Goal: Transaction & Acquisition: Book appointment/travel/reservation

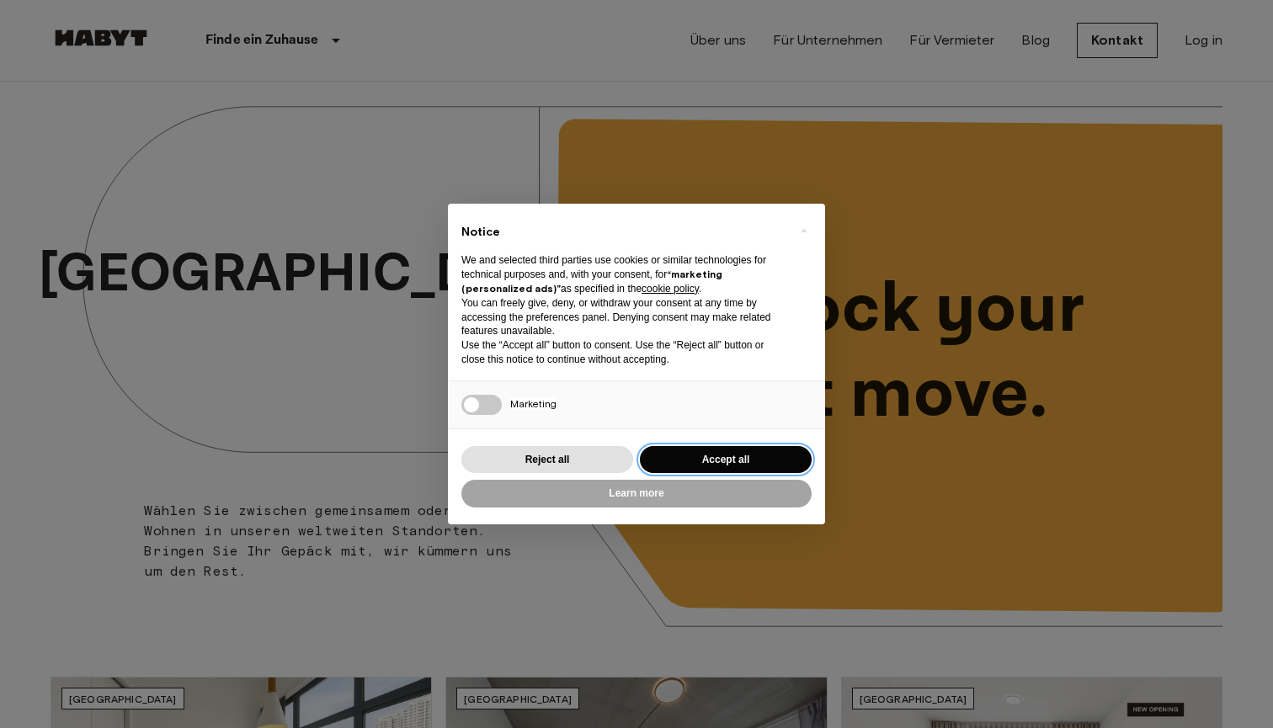
click at [769, 465] on button "Accept all" at bounding box center [726, 460] width 172 height 28
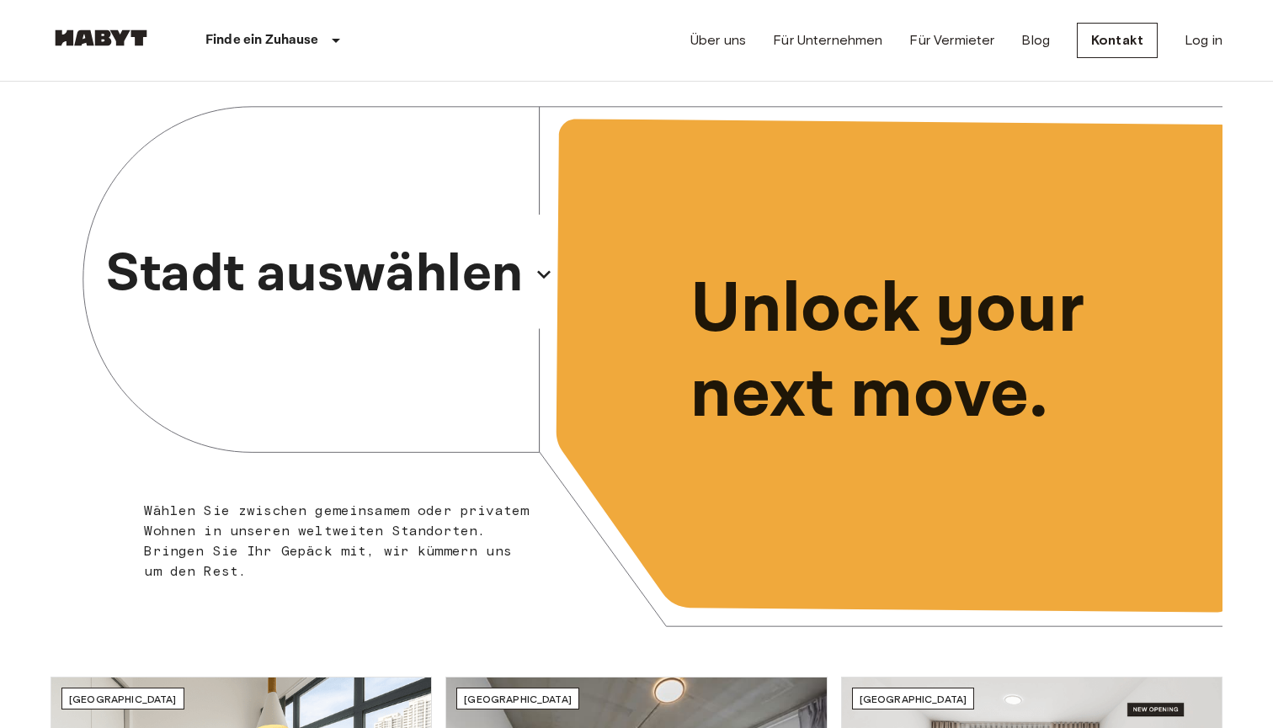
click at [547, 274] on icon "button" at bounding box center [543, 274] width 13 height 8
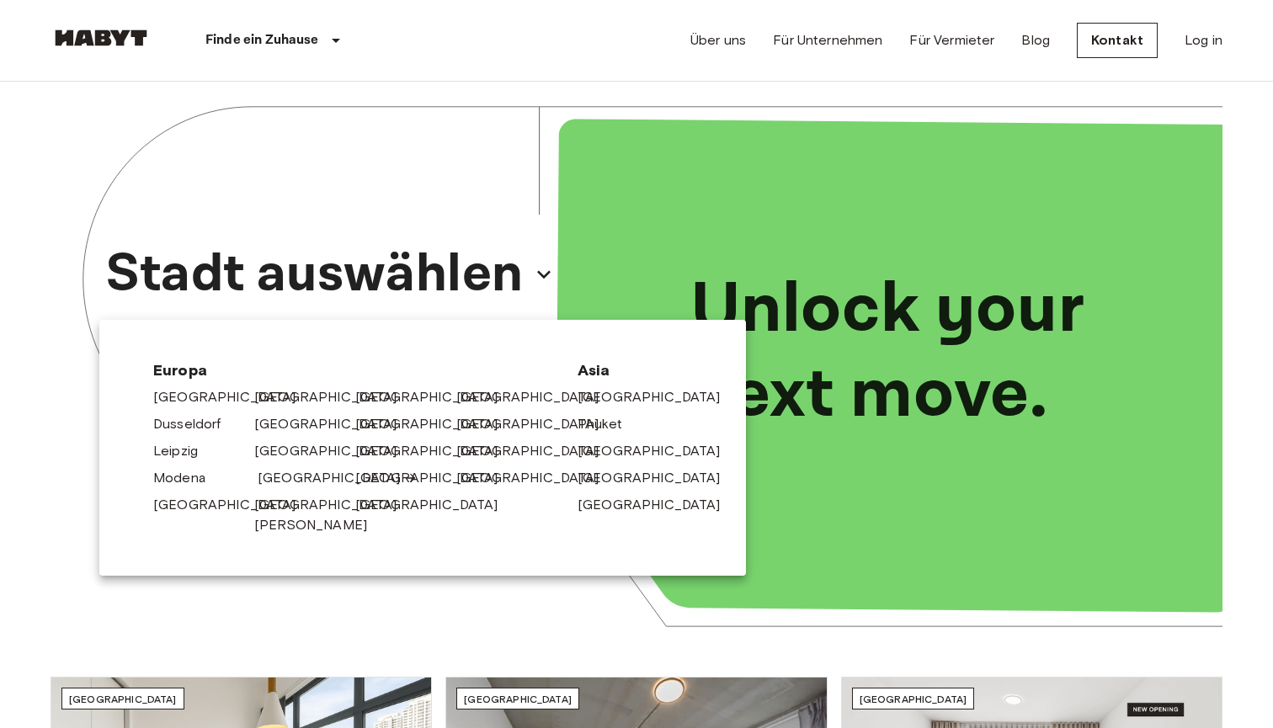
click at [281, 481] on link "[GEOGRAPHIC_DATA]" at bounding box center [338, 478] width 160 height 20
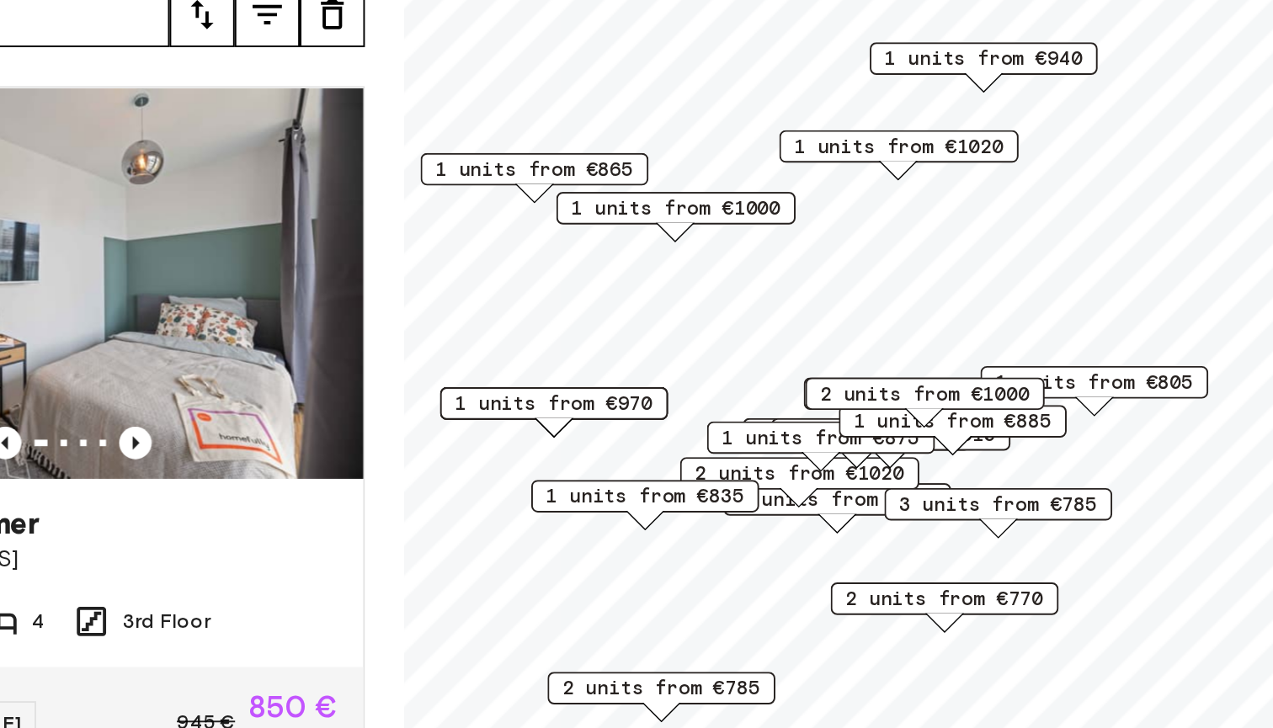
click at [767, 438] on span "1 units from €835" at bounding box center [818, 445] width 103 height 15
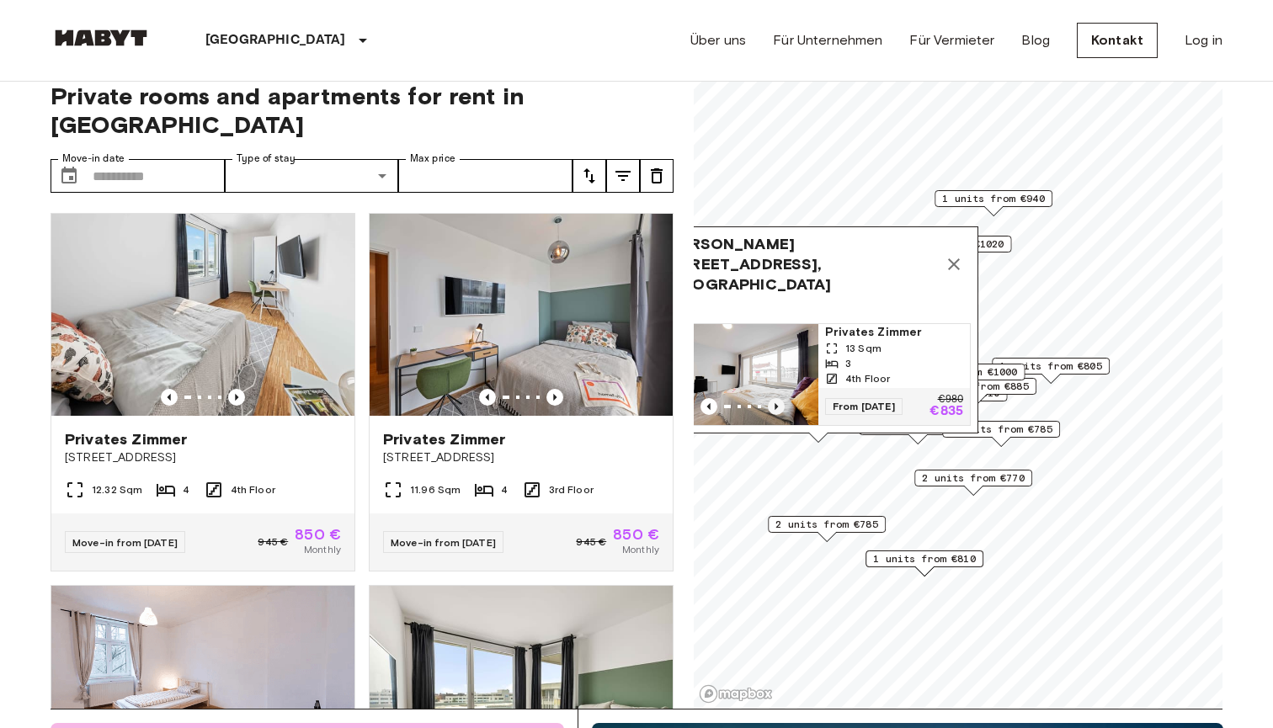
scroll to position [9, 0]
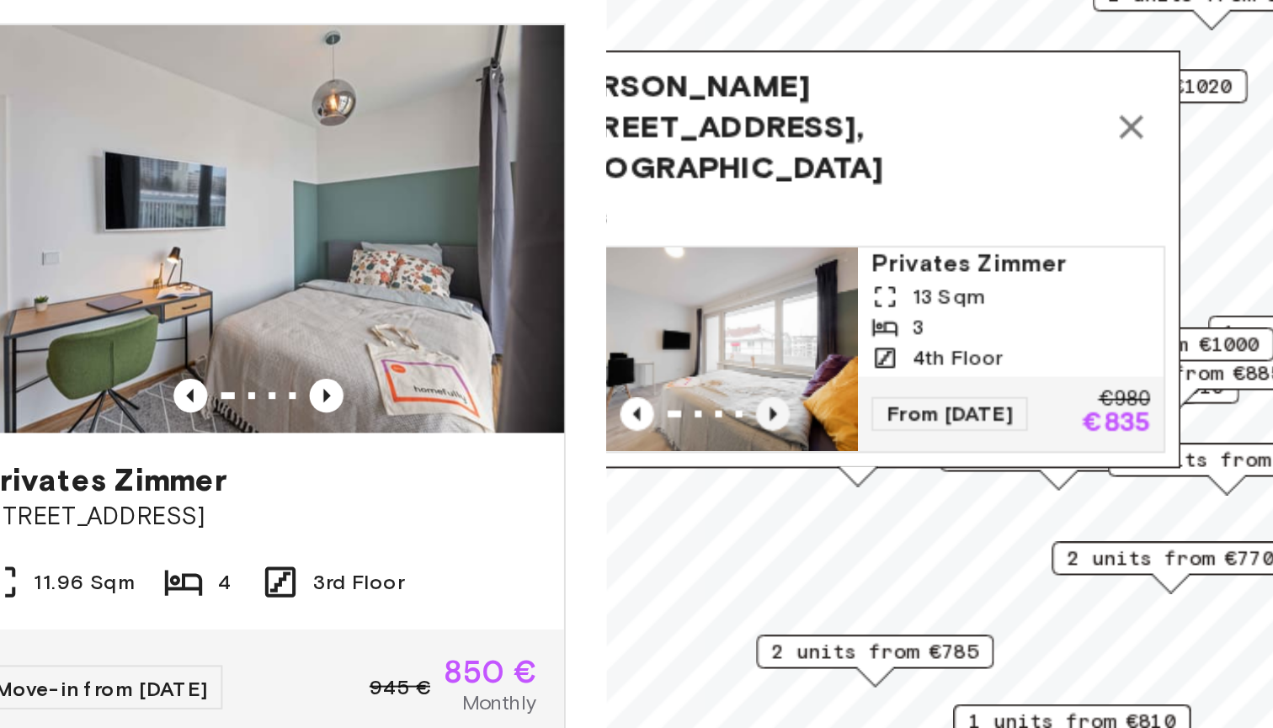
click at [768, 409] on icon "Previous image" at bounding box center [776, 417] width 17 height 17
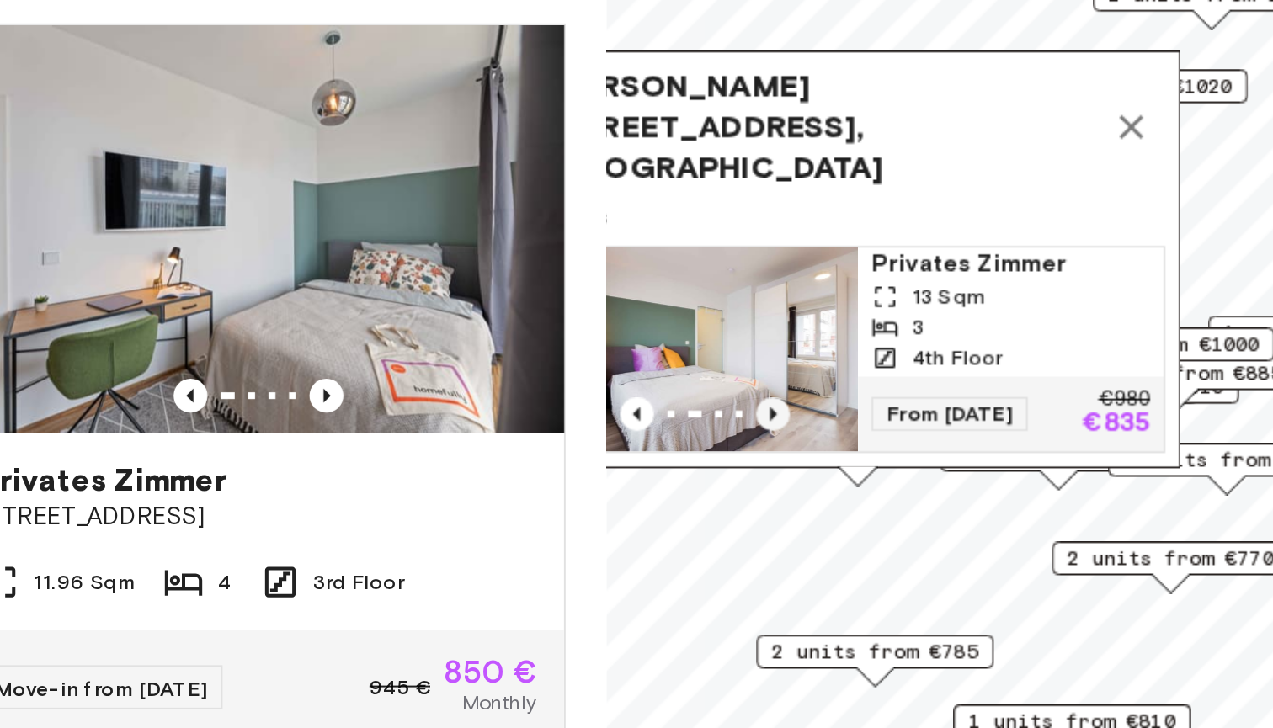
click at [768, 409] on icon "Previous image" at bounding box center [776, 417] width 17 height 17
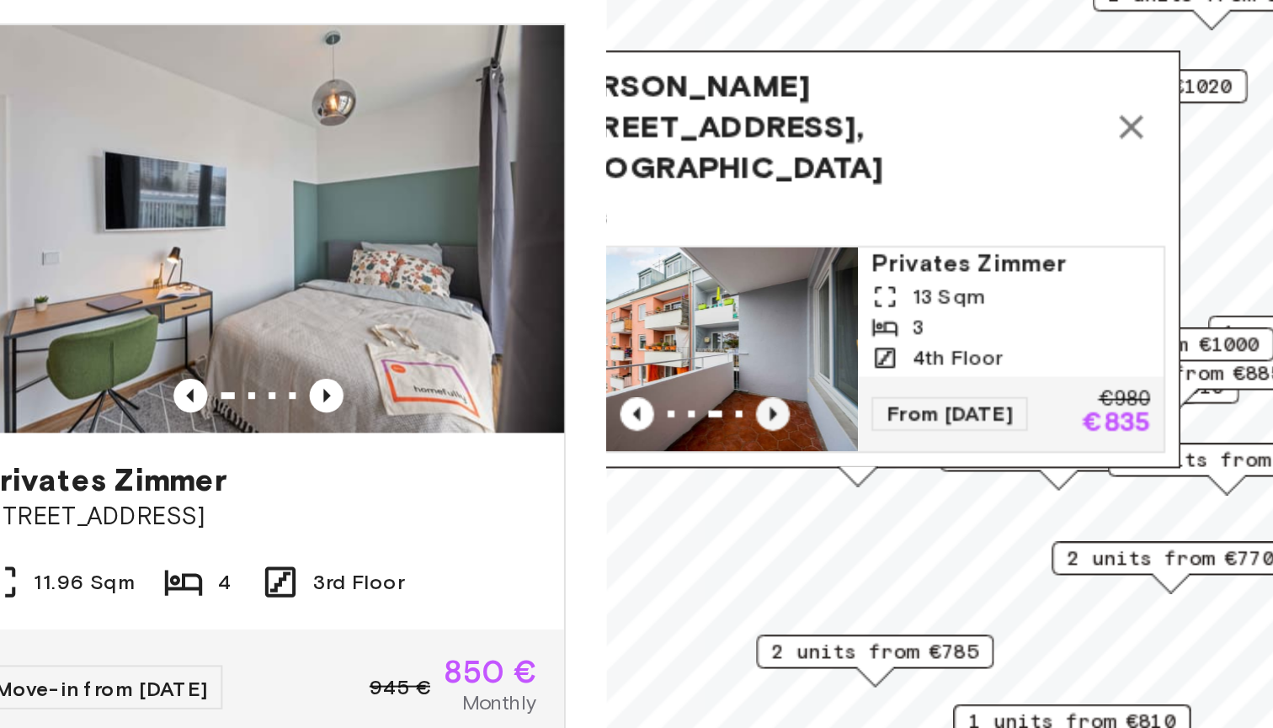
click at [775, 414] on icon "Previous image" at bounding box center [776, 417] width 3 height 7
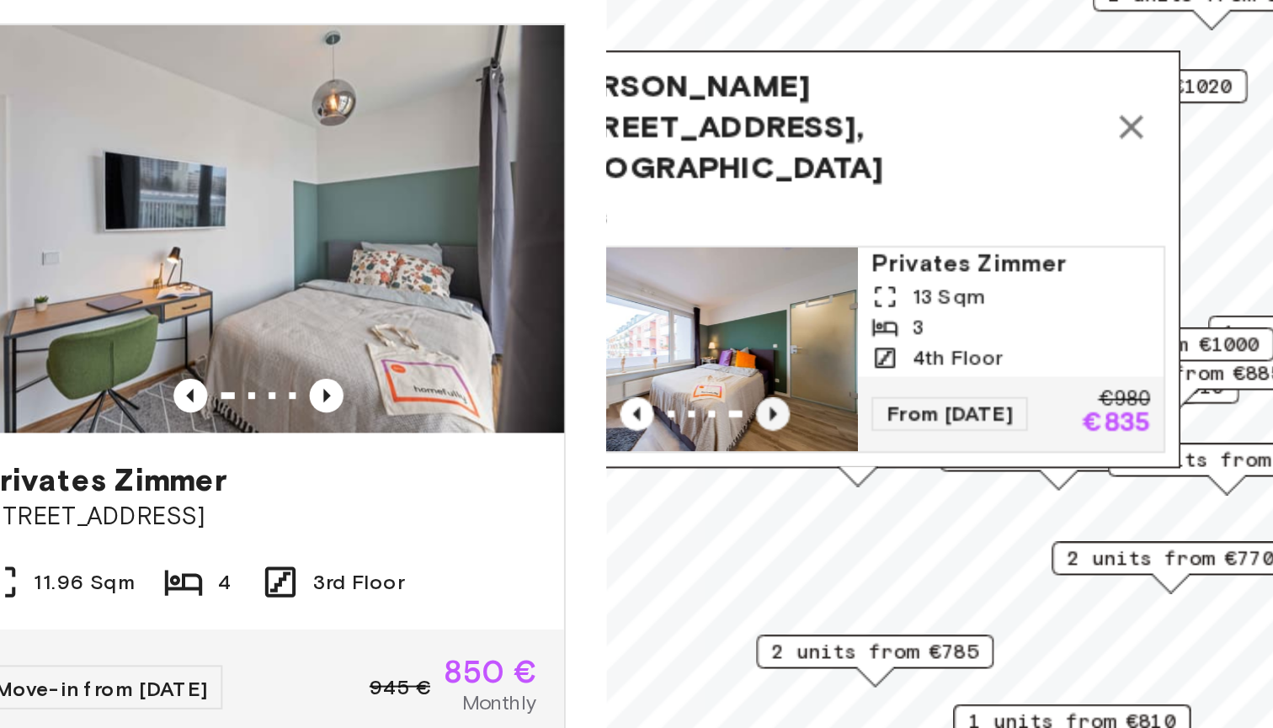
click at [775, 414] on icon "Previous image" at bounding box center [776, 417] width 3 height 7
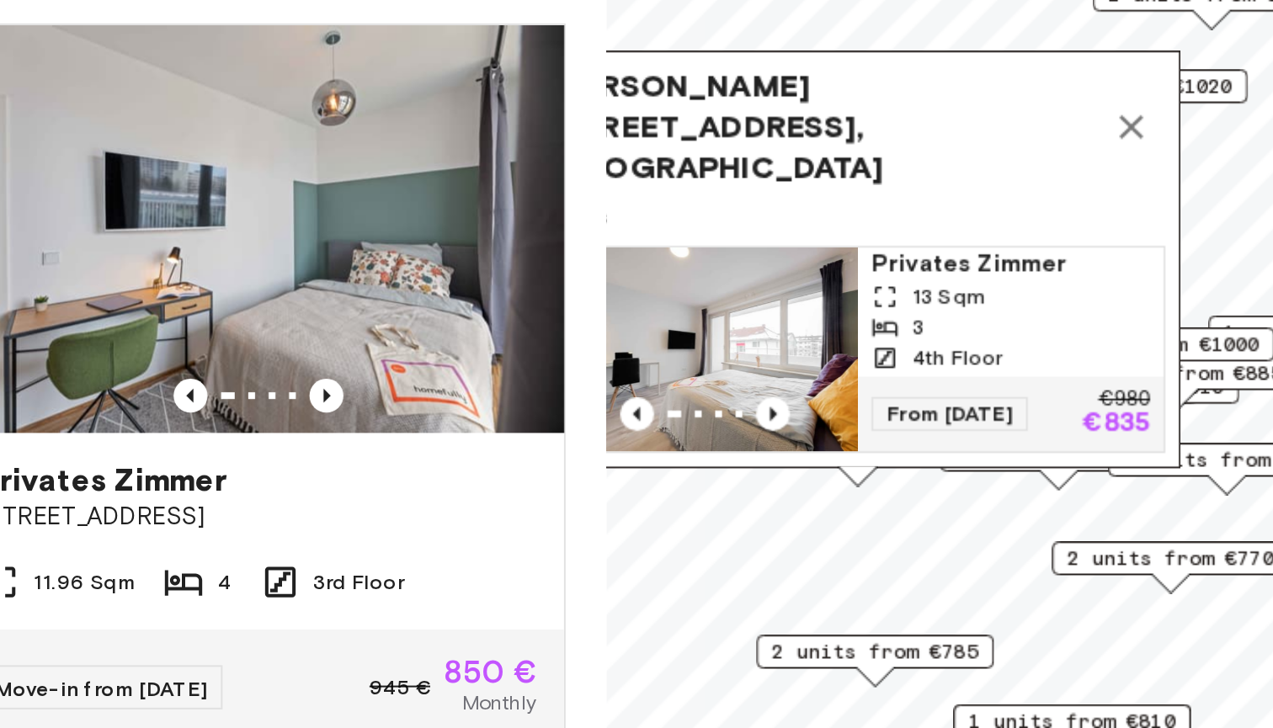
click at [948, 269] on icon "Map marker" at bounding box center [954, 275] width 12 height 12
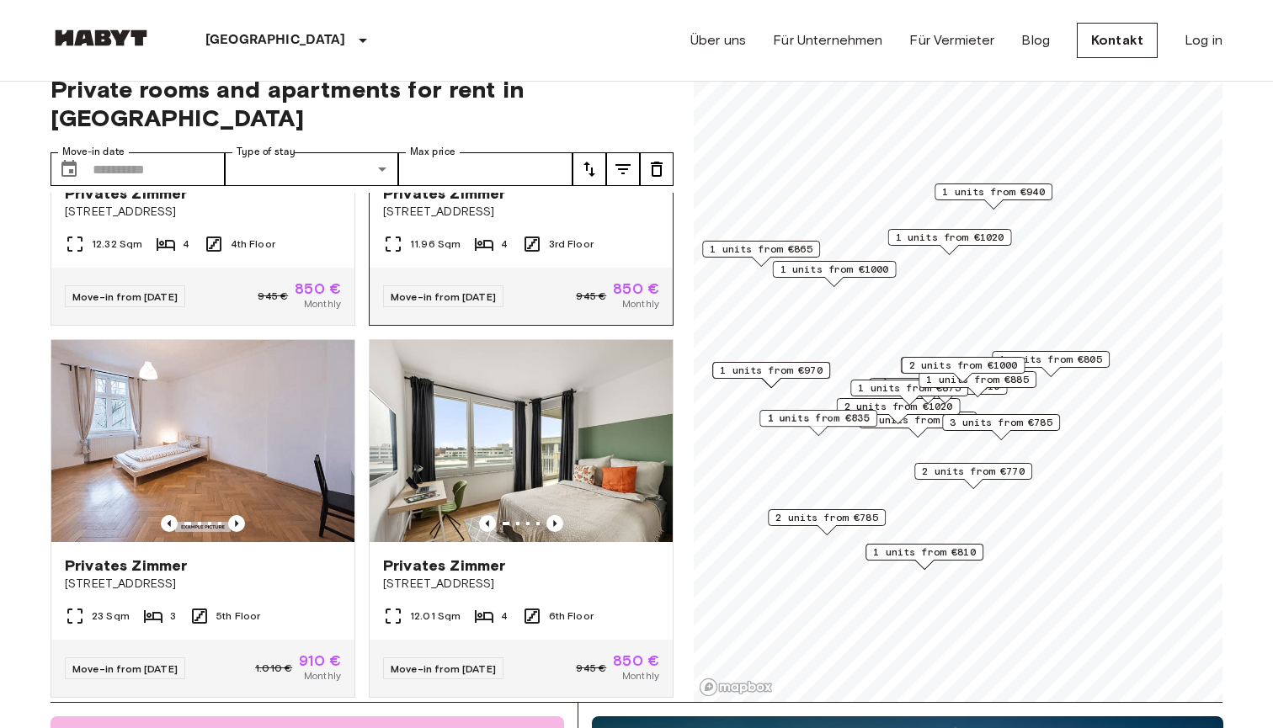
scroll to position [238, 0]
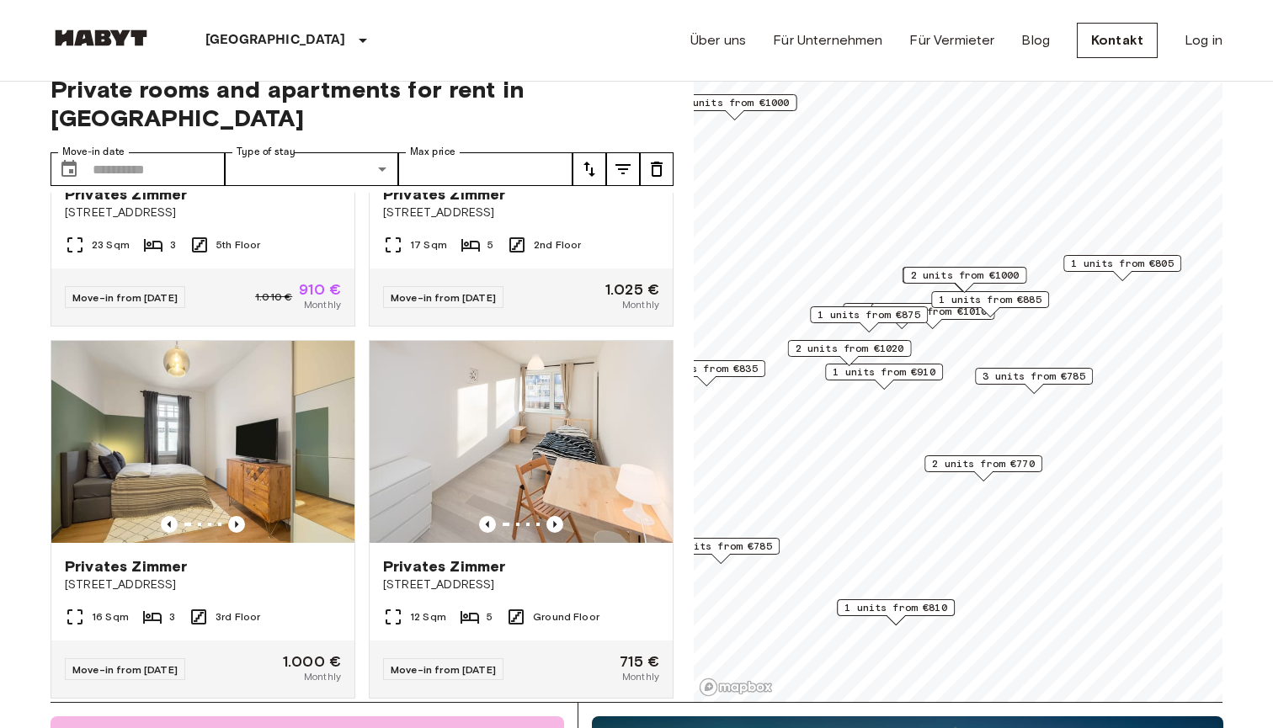
scroll to position [12, 0]
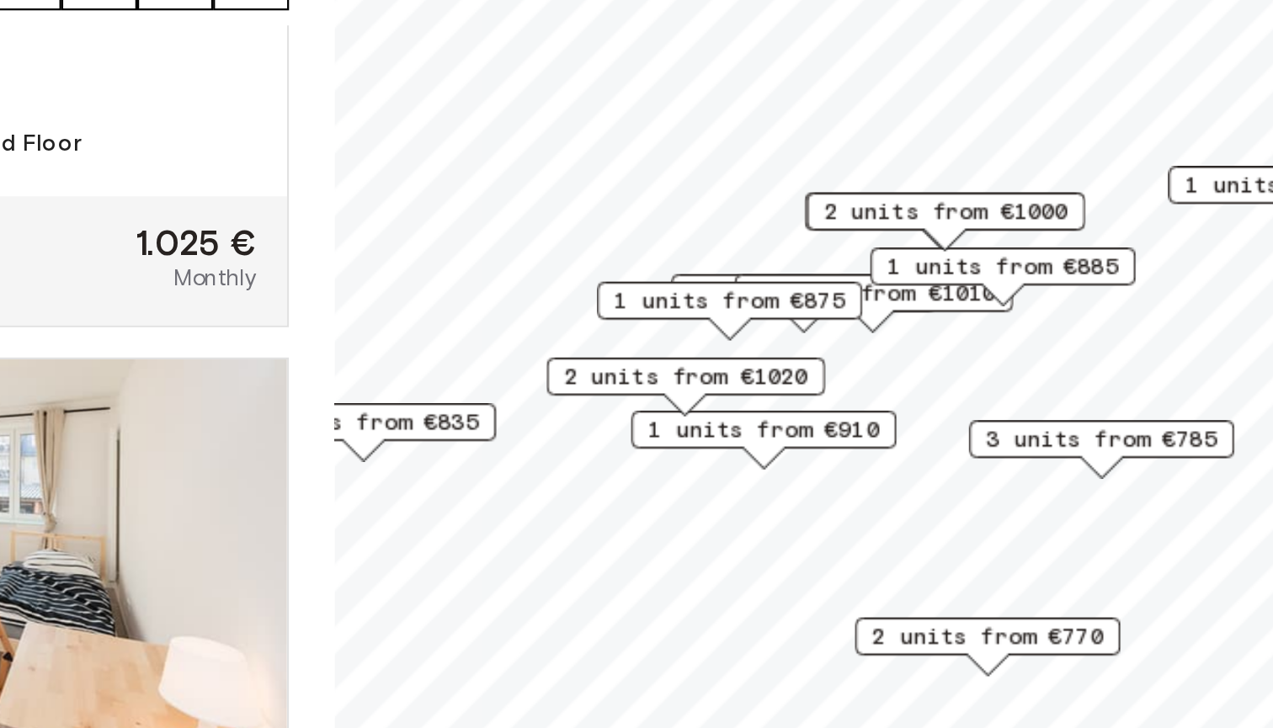
click at [939, 307] on span "1 units from €885" at bounding box center [990, 314] width 103 height 15
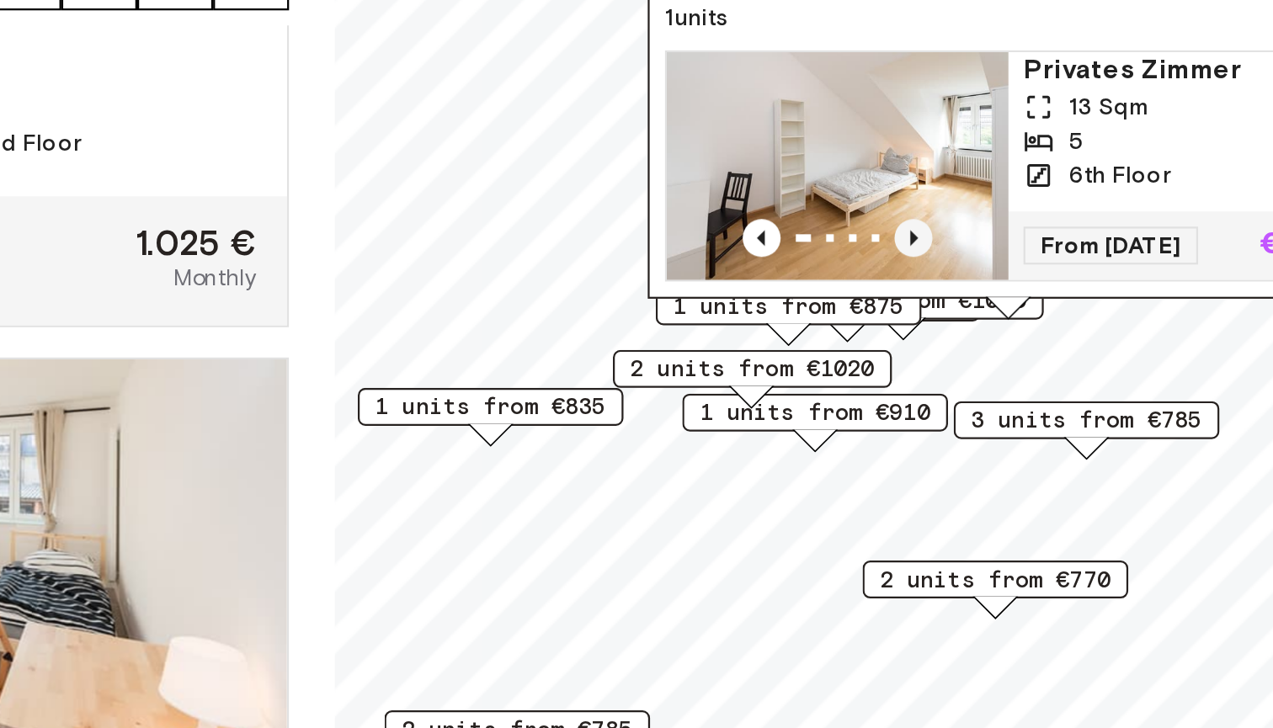
click at [942, 294] on icon "Previous image" at bounding box center [950, 302] width 17 height 17
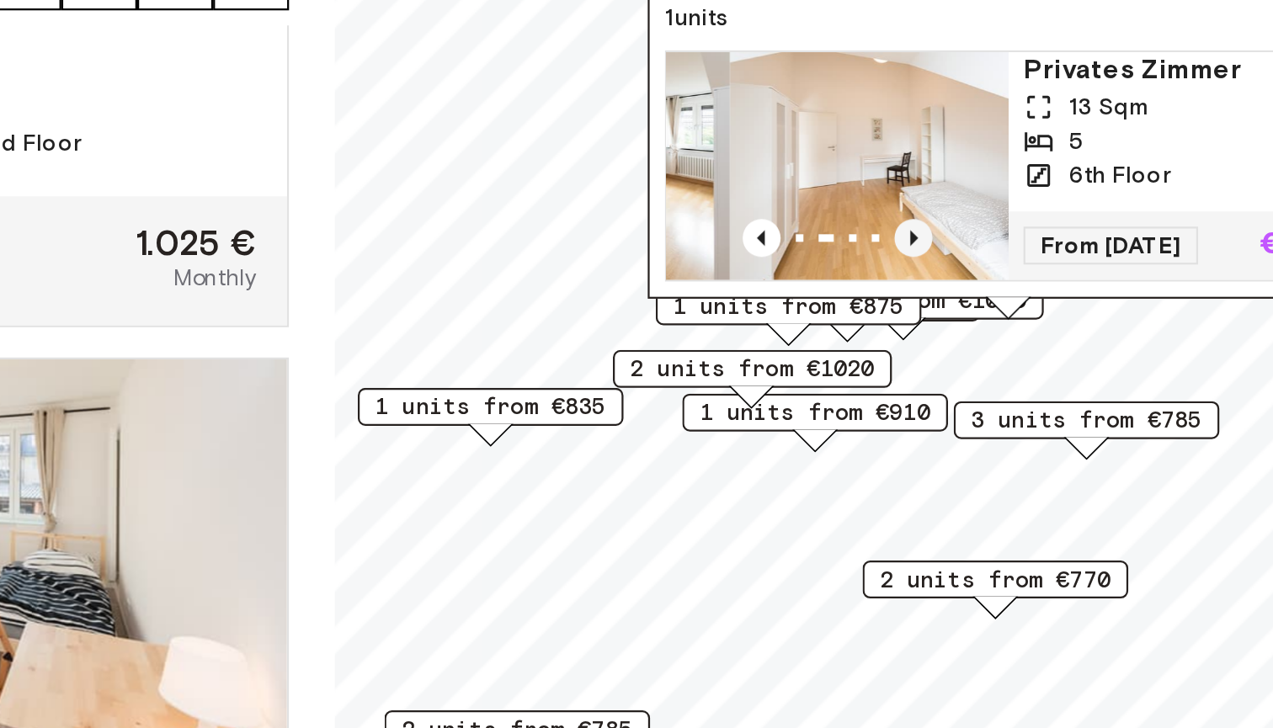
click at [942, 294] on icon "Previous image" at bounding box center [950, 302] width 17 height 17
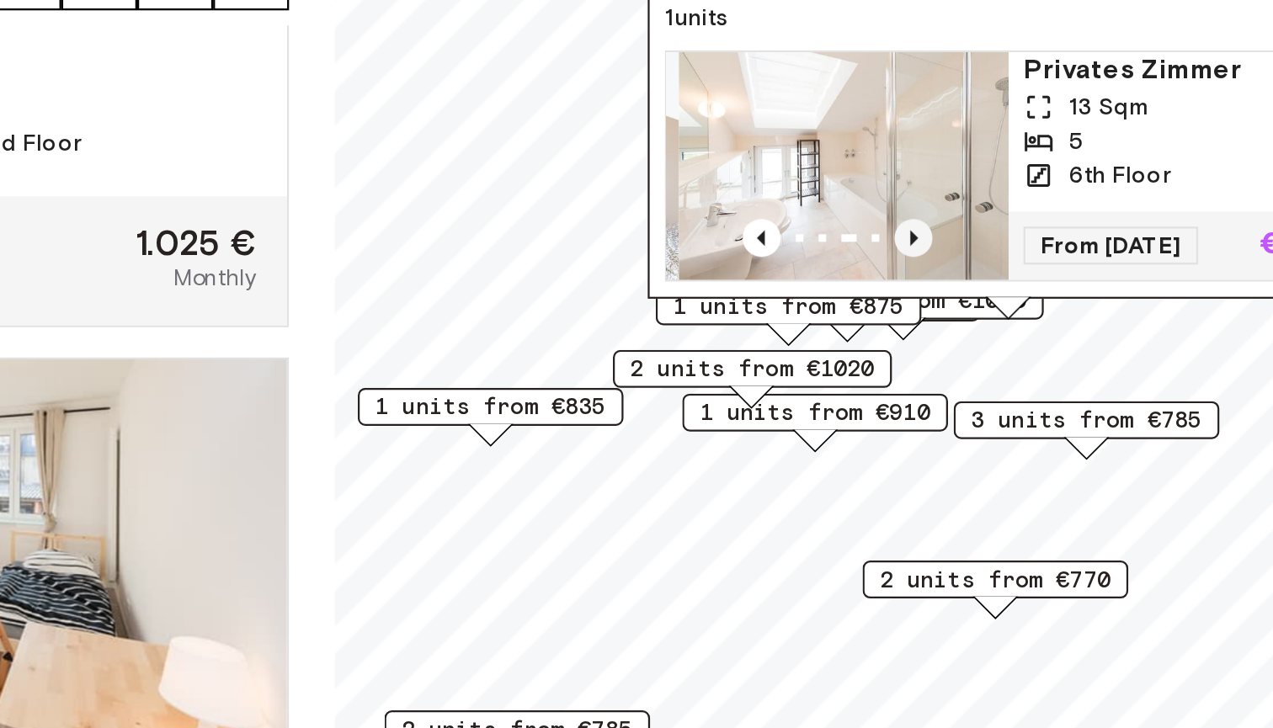
click at [942, 294] on icon "Previous image" at bounding box center [950, 302] width 17 height 17
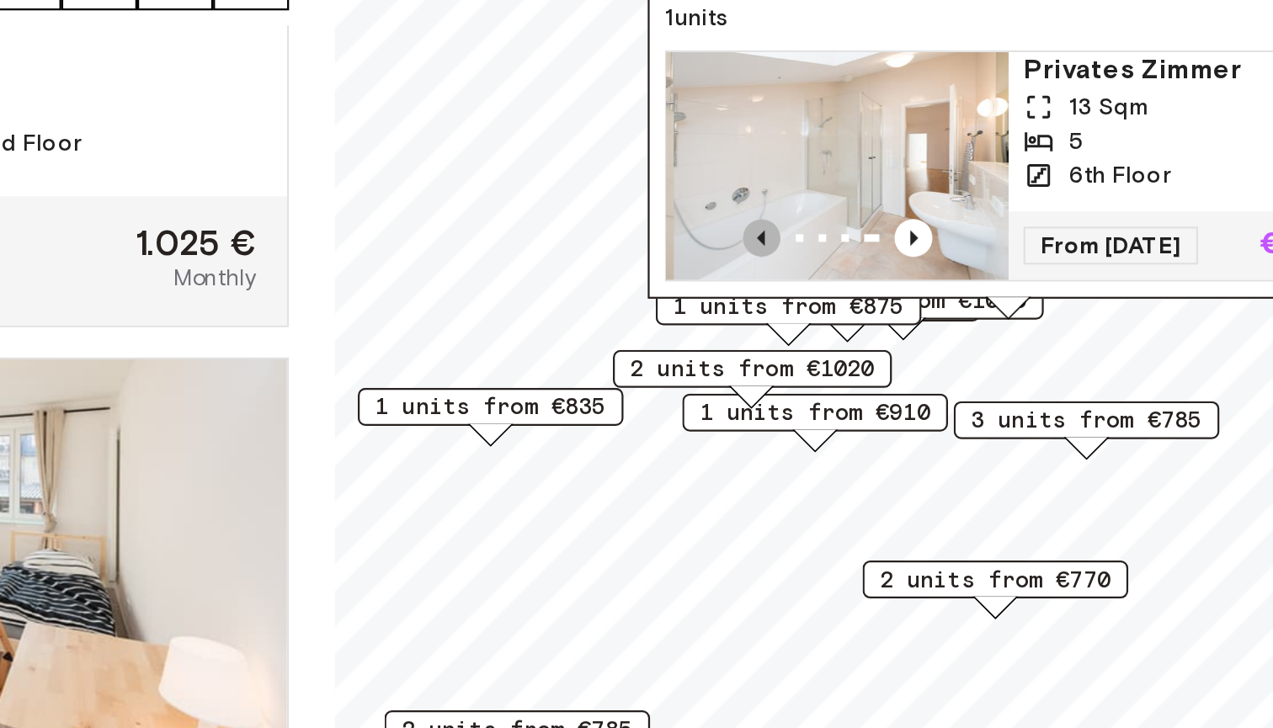
click at [875, 294] on icon "Previous image" at bounding box center [883, 302] width 17 height 17
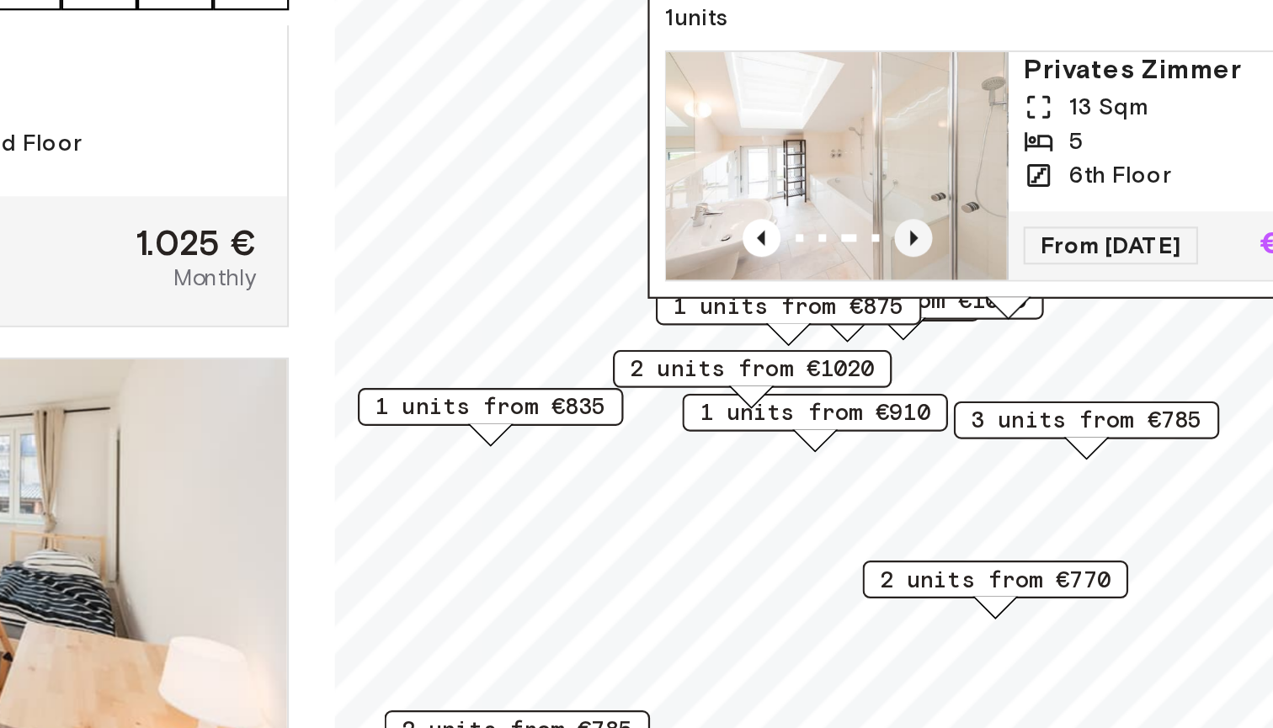
click at [942, 294] on icon "Previous image" at bounding box center [950, 302] width 17 height 17
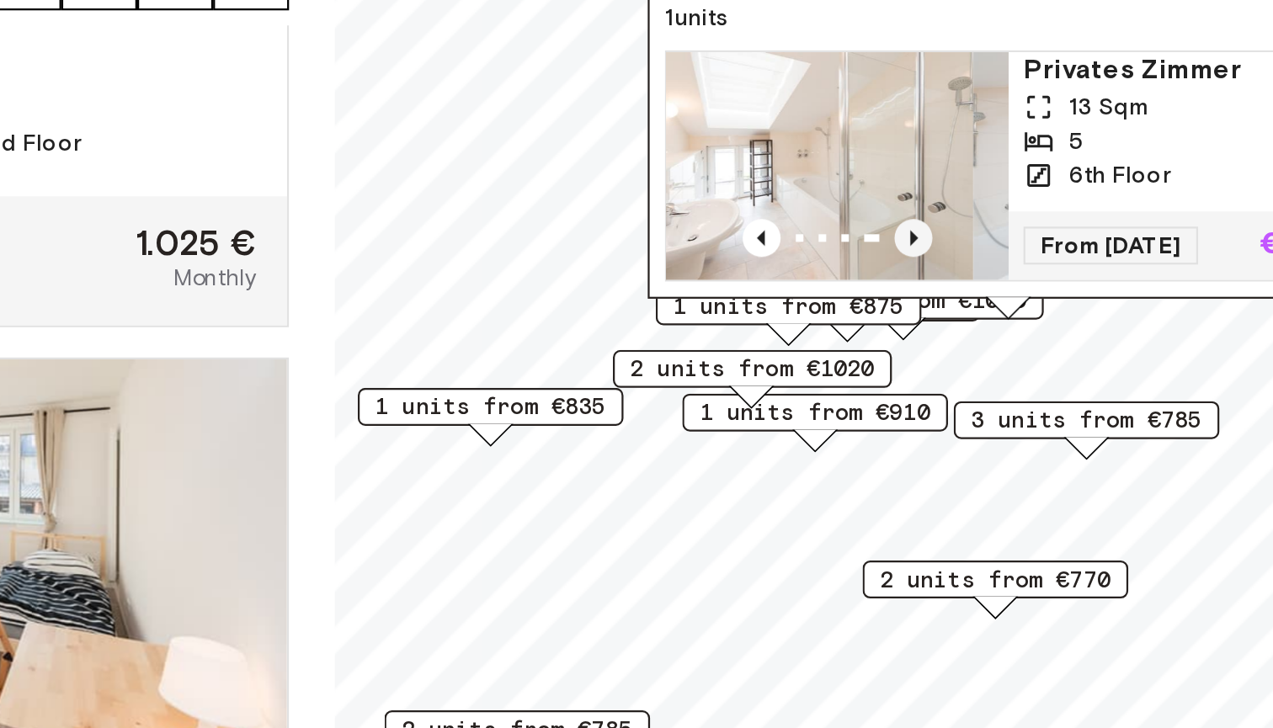
click at [942, 294] on icon "Previous image" at bounding box center [950, 302] width 17 height 17
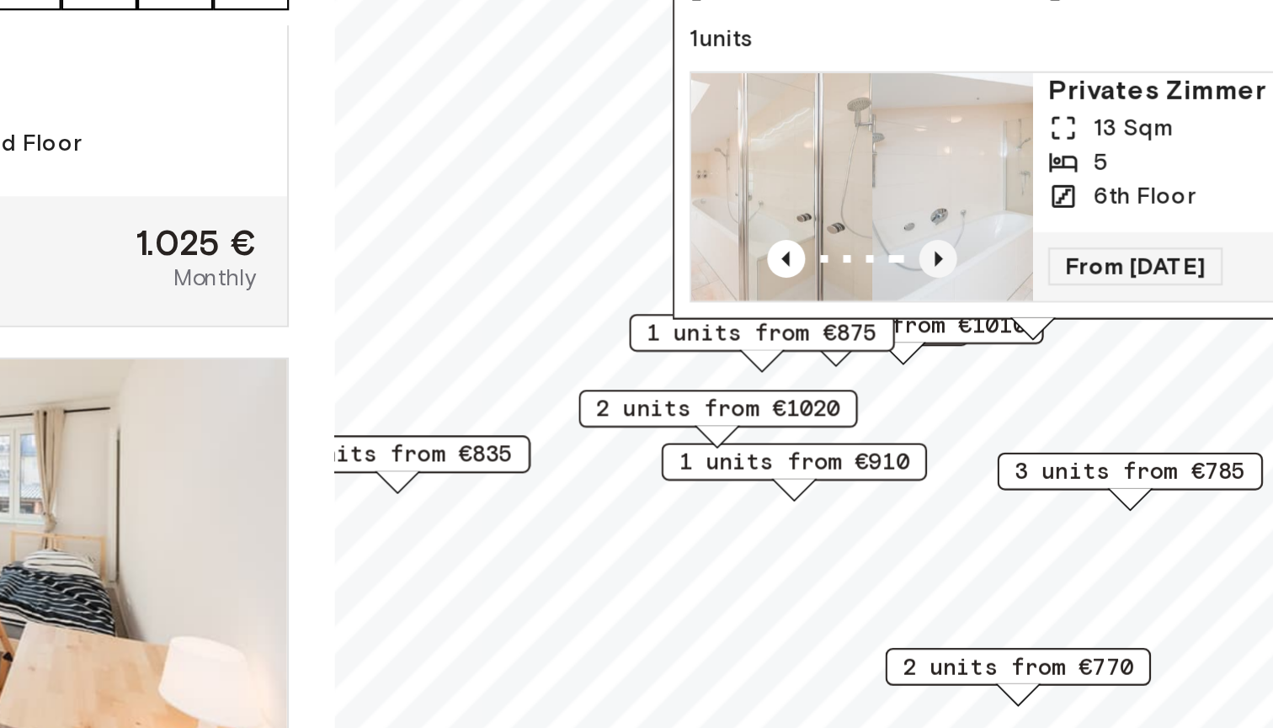
click at [932, 229] on img "Map marker" at bounding box center [1008, 279] width 152 height 101
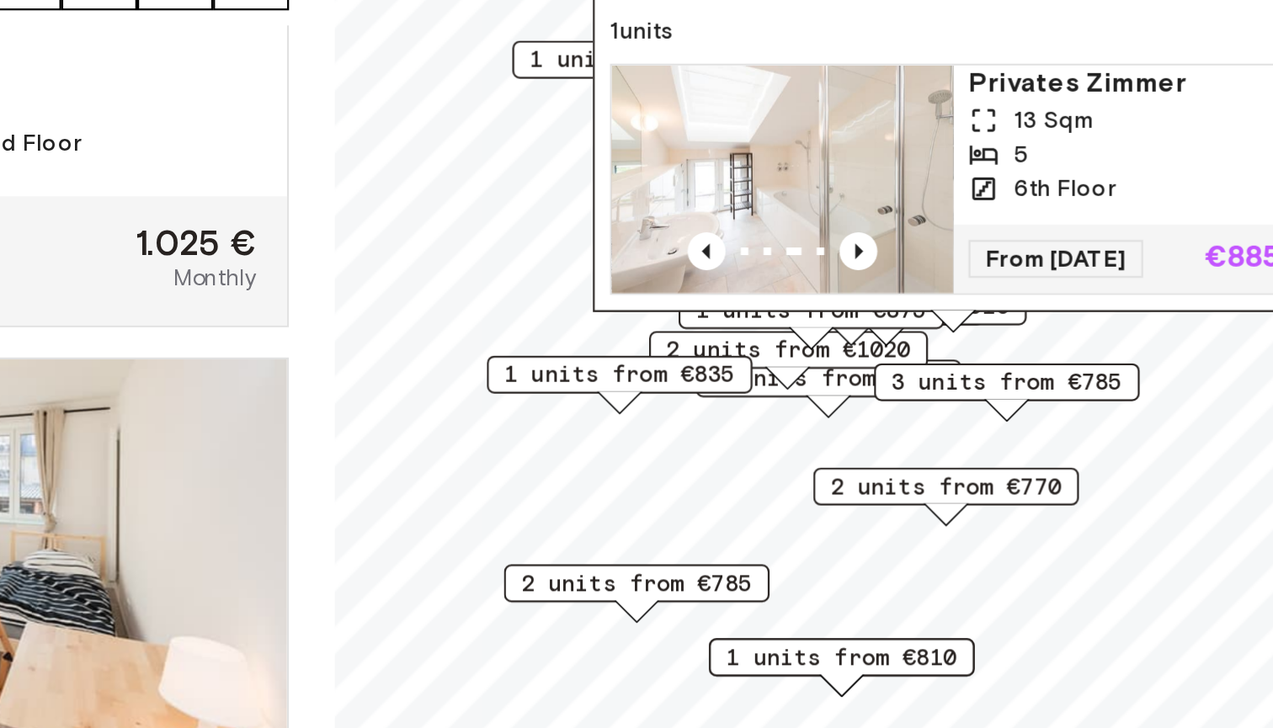
scroll to position [19, 0]
